Goal: Find specific page/section: Find specific page/section

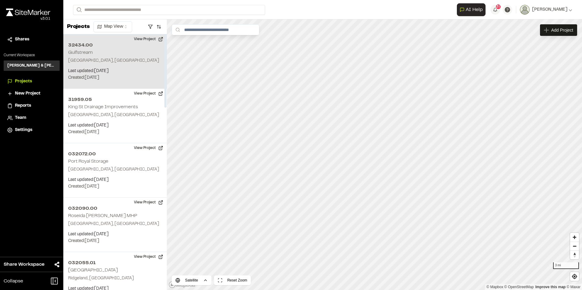
click at [99, 75] on p "Created: Sep 24, 2025" at bounding box center [115, 78] width 94 height 7
click at [142, 72] on p "Last updated: Sep 29, 2025" at bounding box center [115, 71] width 94 height 7
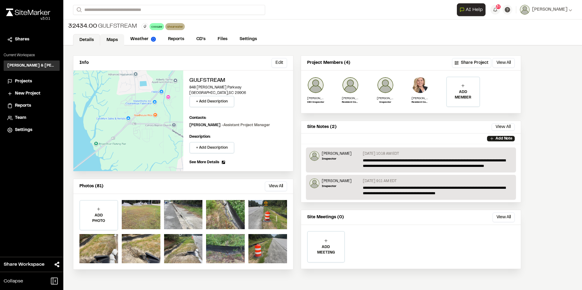
drag, startPoint x: 110, startPoint y: 35, endPoint x: 102, endPoint y: 41, distance: 9.9
click at [110, 35] on link "Maps" at bounding box center [112, 40] width 24 height 12
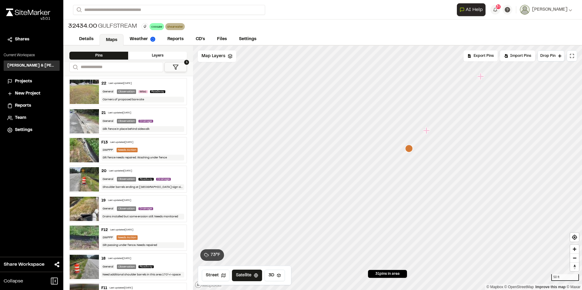
click at [428, 134] on icon "Map marker" at bounding box center [427, 131] width 8 height 8
click at [442, 118] on icon "Map marker" at bounding box center [441, 114] width 8 height 8
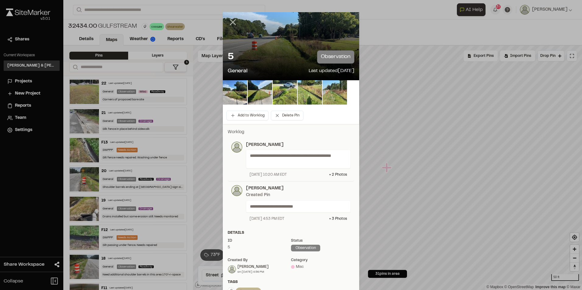
click at [233, 23] on icon at bounding box center [233, 22] width 10 height 10
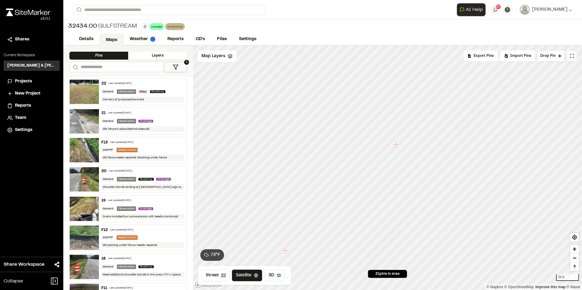
click at [398, 148] on icon "Map marker" at bounding box center [397, 145] width 8 height 8
drag, startPoint x: 475, startPoint y: 136, endPoint x: 391, endPoint y: 305, distance: 188.7
click at [394, 150] on icon "Map marker" at bounding box center [394, 146] width 7 height 7
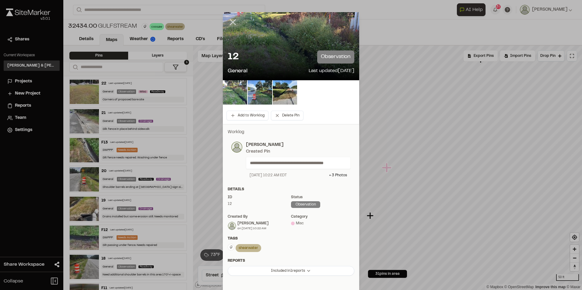
click at [232, 19] on icon at bounding box center [233, 22] width 10 height 10
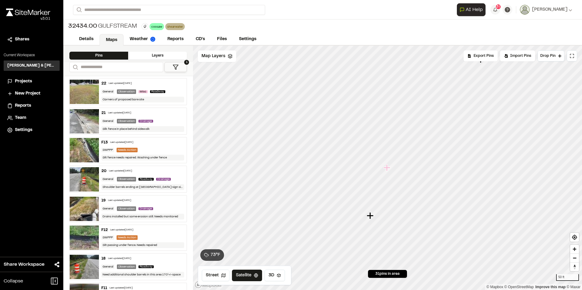
click at [372, 219] on icon "Map marker" at bounding box center [371, 216] width 8 height 8
click at [444, 129] on icon "Map marker" at bounding box center [444, 126] width 8 height 8
click at [410, 140] on icon "Map marker" at bounding box center [409, 137] width 7 height 7
click at [371, 114] on icon "Map marker" at bounding box center [371, 110] width 8 height 8
click at [383, 123] on icon "Map marker" at bounding box center [382, 121] width 8 height 8
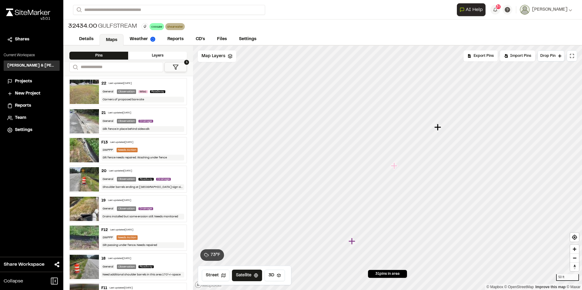
click at [395, 168] on icon "Map marker" at bounding box center [394, 166] width 7 height 7
click at [431, 130] on icon "Map marker" at bounding box center [430, 129] width 7 height 7
drag, startPoint x: 530, startPoint y: 78, endPoint x: 511, endPoint y: 61, distance: 26.1
click at [510, 61] on div "Click to Drop Pin 31 pins in area Export Pins Available Datums Datums Apply Con…" at bounding box center [387, 168] width 389 height 245
click at [425, 106] on icon "Map marker" at bounding box center [424, 103] width 7 height 7
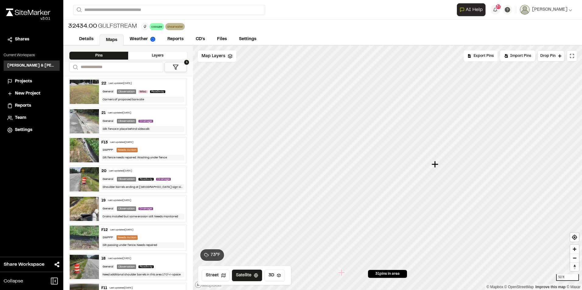
click at [434, 166] on icon "Map marker" at bounding box center [435, 164] width 7 height 7
click at [422, 142] on icon "Map marker" at bounding box center [421, 140] width 7 height 7
click at [371, 218] on icon "Map marker" at bounding box center [370, 215] width 7 height 7
click at [468, 128] on icon "Map marker" at bounding box center [467, 124] width 7 height 7
click at [403, 126] on icon "Map marker" at bounding box center [402, 122] width 7 height 7
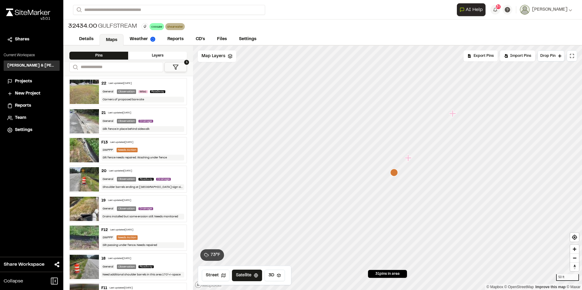
click at [408, 161] on icon "Map marker" at bounding box center [408, 158] width 7 height 7
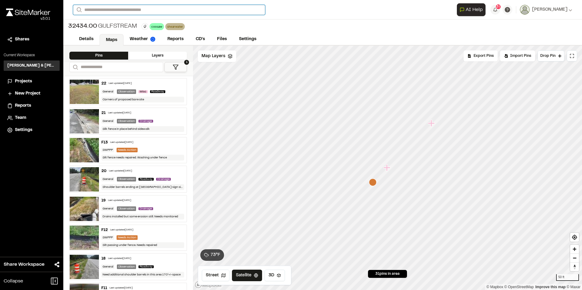
click at [190, 10] on input "Search" at bounding box center [169, 10] width 192 height 10
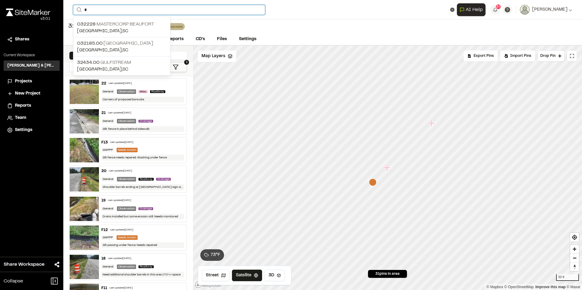
type input "*"
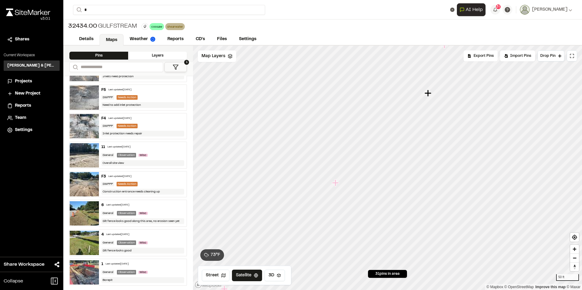
scroll to position [664, 0]
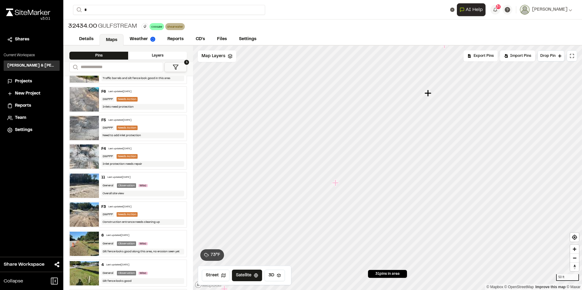
click at [89, 243] on img at bounding box center [84, 244] width 29 height 24
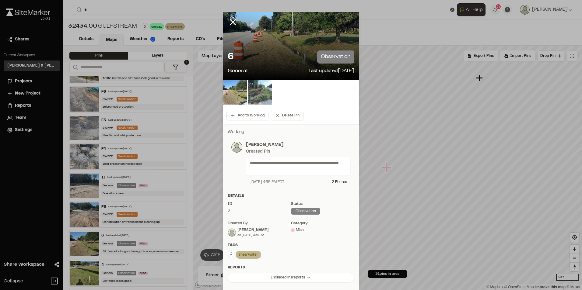
click at [232, 92] on img at bounding box center [235, 92] width 24 height 24
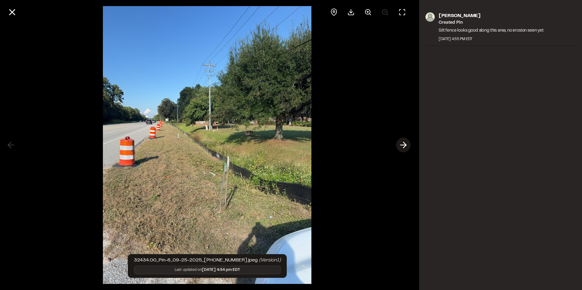
click at [404, 146] on icon at bounding box center [403, 145] width 10 height 10
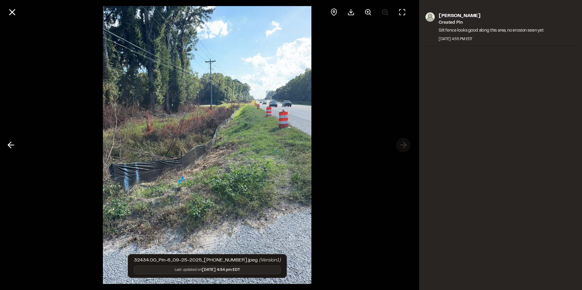
click at [404, 146] on div at bounding box center [207, 145] width 414 height 290
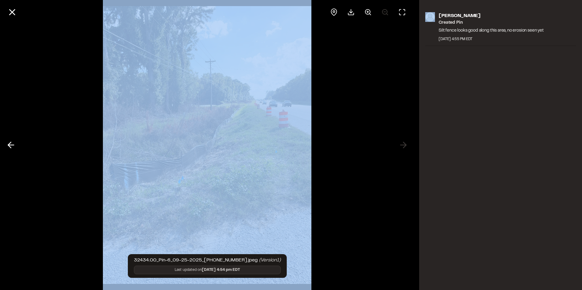
click at [404, 146] on div at bounding box center [207, 145] width 414 height 290
click at [9, 12] on icon at bounding box center [12, 12] width 10 height 10
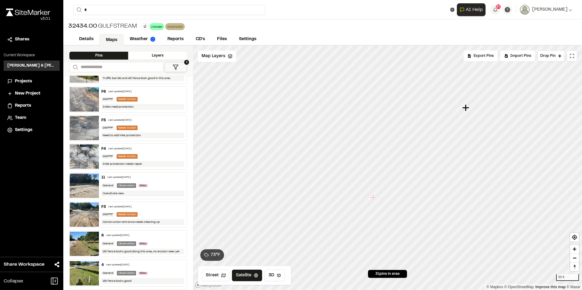
click at [371, 201] on icon "Map marker" at bounding box center [374, 198] width 8 height 8
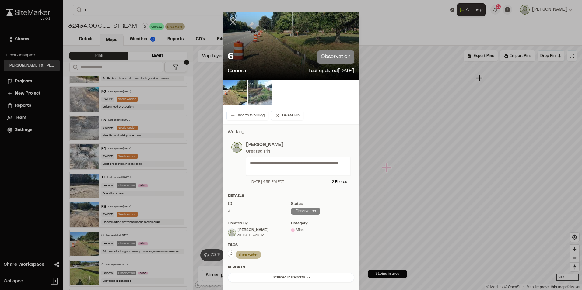
click at [233, 23] on icon at bounding box center [233, 22] width 10 height 10
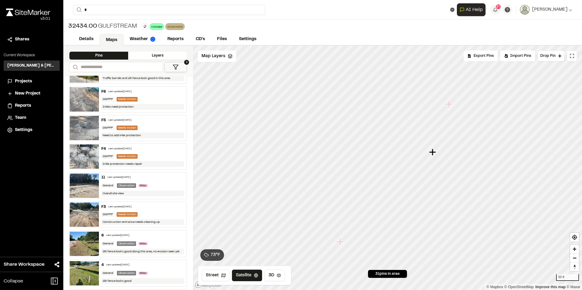
click at [433, 155] on icon "Map marker" at bounding box center [432, 152] width 7 height 7
click at [404, 119] on icon "Map marker" at bounding box center [403, 119] width 7 height 7
click at [352, 184] on icon "Map marker" at bounding box center [351, 181] width 7 height 7
click at [373, 153] on icon "Map marker" at bounding box center [373, 151] width 7 height 7
click at [421, 135] on icon "Map marker" at bounding box center [420, 132] width 8 height 8
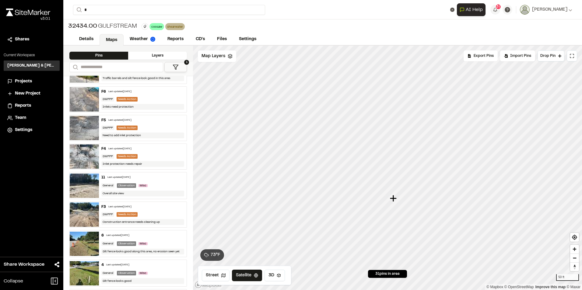
click at [393, 201] on icon "Map marker" at bounding box center [393, 198] width 7 height 7
click at [436, 126] on icon "Map marker" at bounding box center [437, 124] width 8 height 8
click at [392, 202] on icon "Map marker" at bounding box center [392, 200] width 8 height 8
click at [431, 96] on icon "Map marker" at bounding box center [430, 93] width 8 height 8
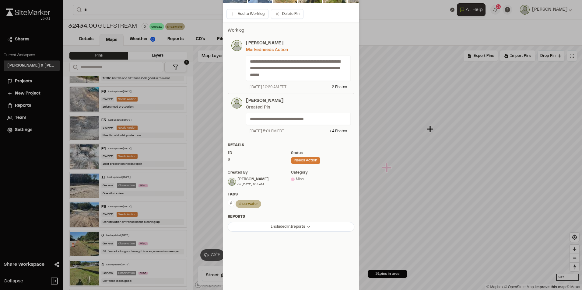
scroll to position [0, 0]
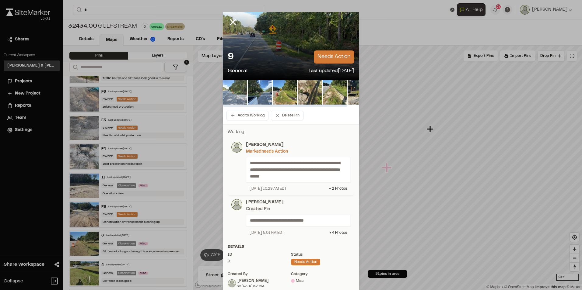
click at [223, 98] on img at bounding box center [235, 92] width 24 height 24
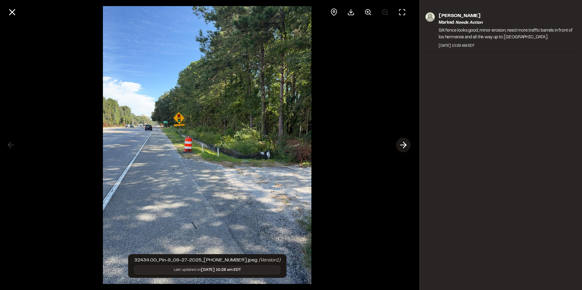
click at [406, 144] on icon at bounding box center [403, 145] width 10 height 10
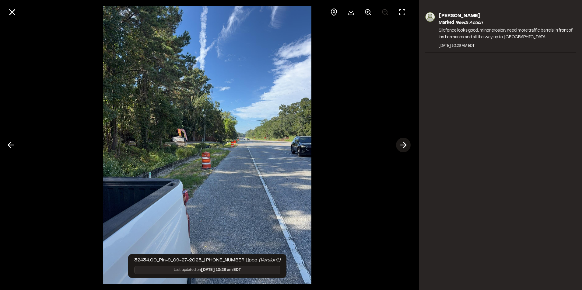
click at [406, 144] on icon at bounding box center [403, 145] width 10 height 10
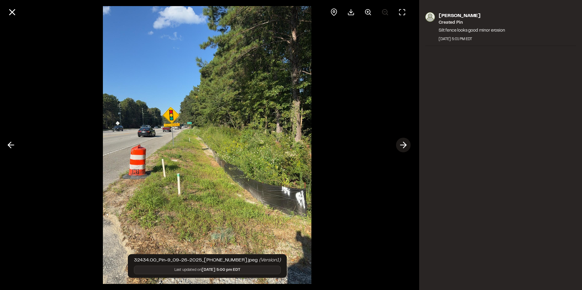
click at [406, 144] on icon at bounding box center [403, 145] width 10 height 10
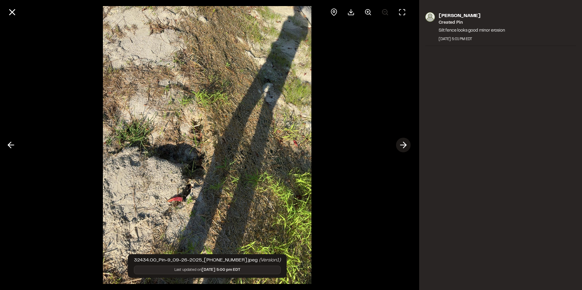
click at [406, 144] on icon at bounding box center [403, 145] width 10 height 10
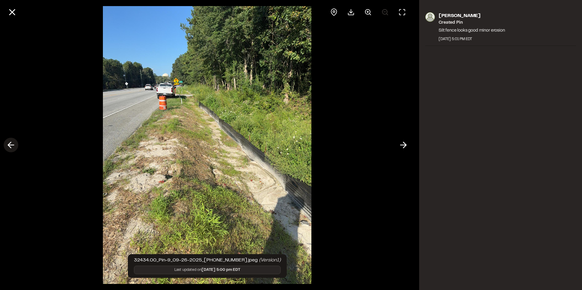
click at [12, 147] on icon at bounding box center [11, 145] width 10 height 10
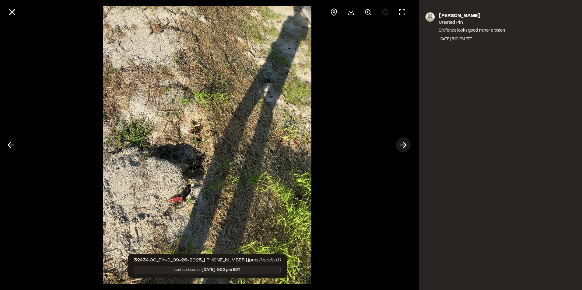
click at [400, 147] on icon at bounding box center [403, 145] width 10 height 10
